Goal: Find specific page/section: Find specific page/section

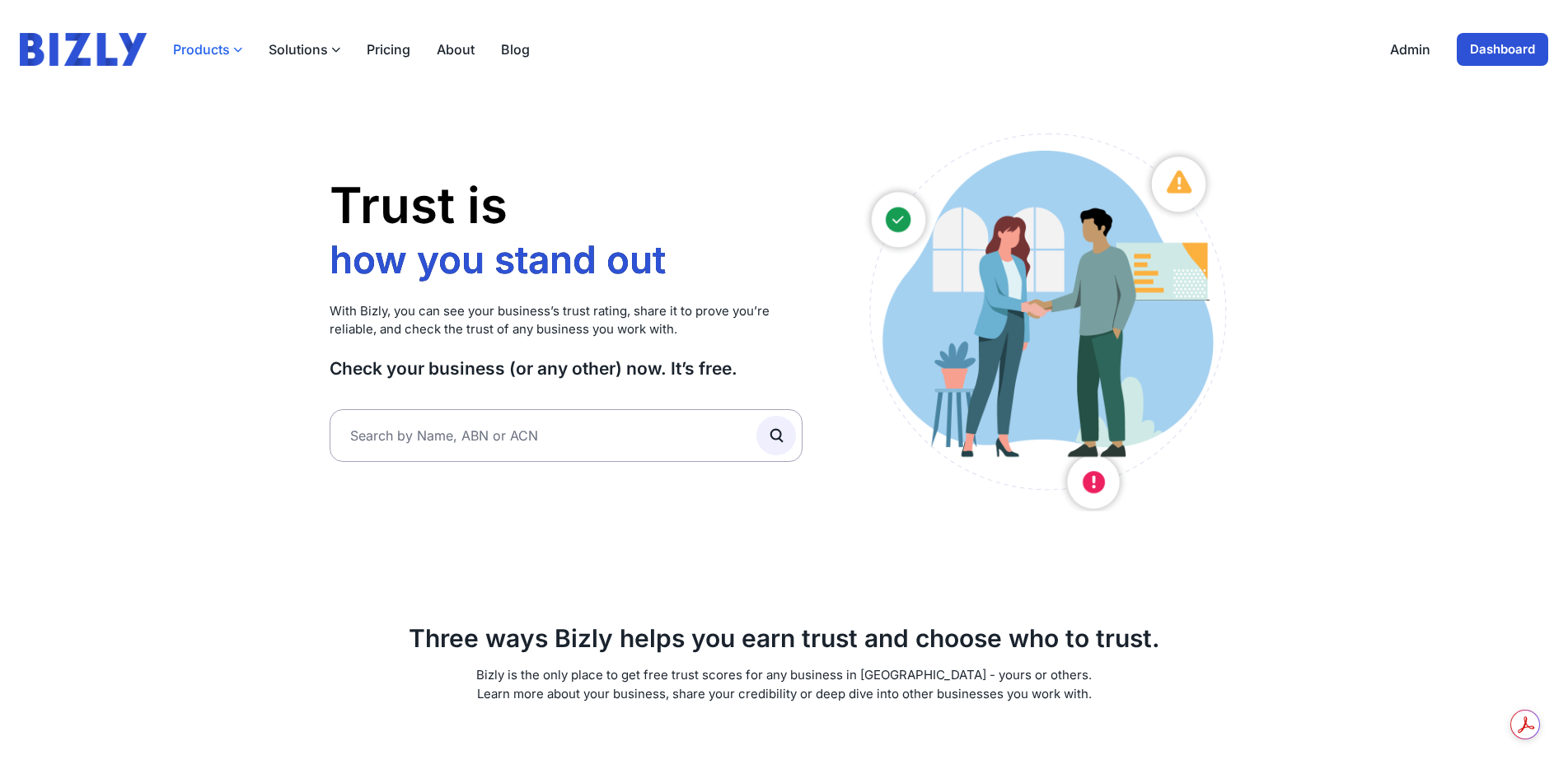
click at [239, 52] on icon "button" at bounding box center [238, 49] width 9 height 9
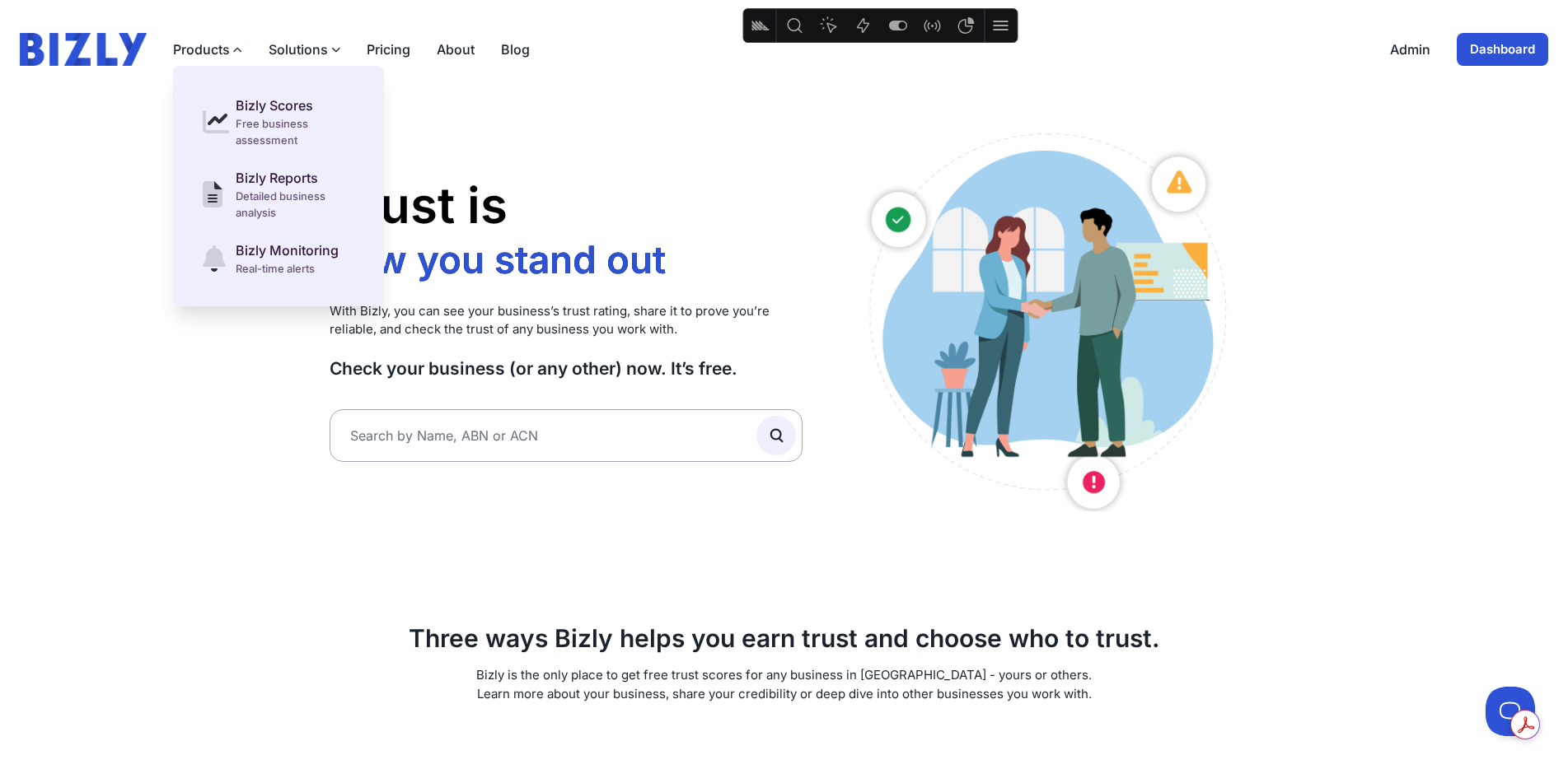
click at [1491, 51] on link "Dashboard" at bounding box center [1503, 49] width 92 height 33
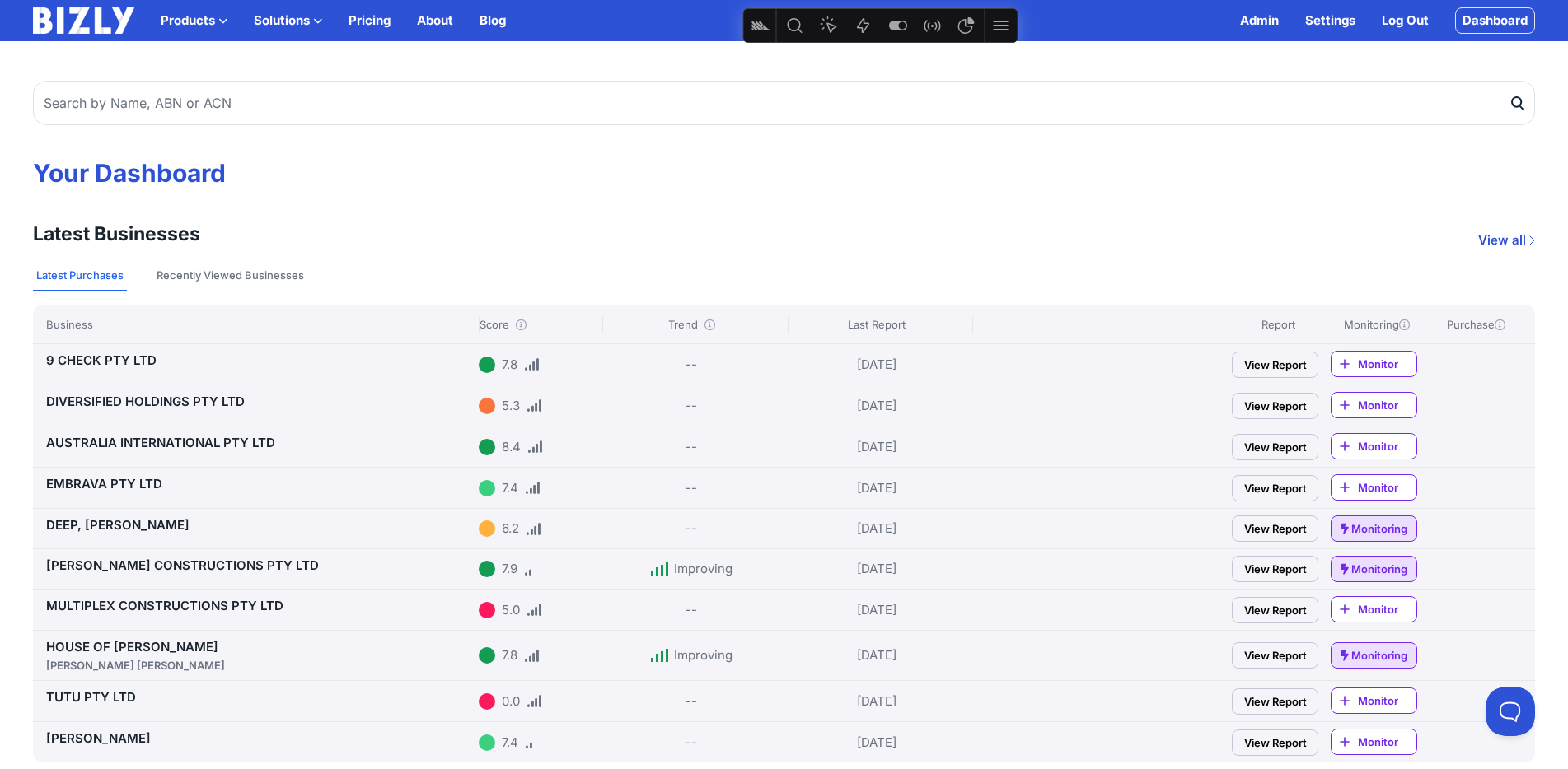
click at [134, 358] on link "9 CHECK PTY LTD" at bounding box center [101, 360] width 111 height 16
click at [521, 325] on icon at bounding box center [521, 325] width 10 height 10
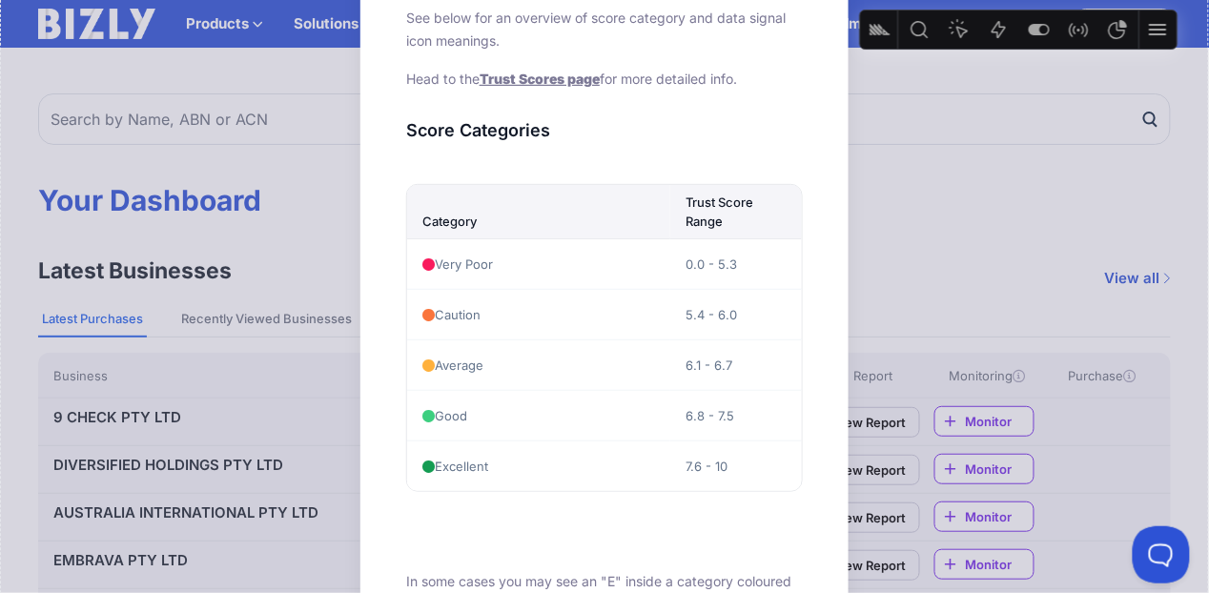
scroll to position [114, 0]
